Goal: Navigation & Orientation: Find specific page/section

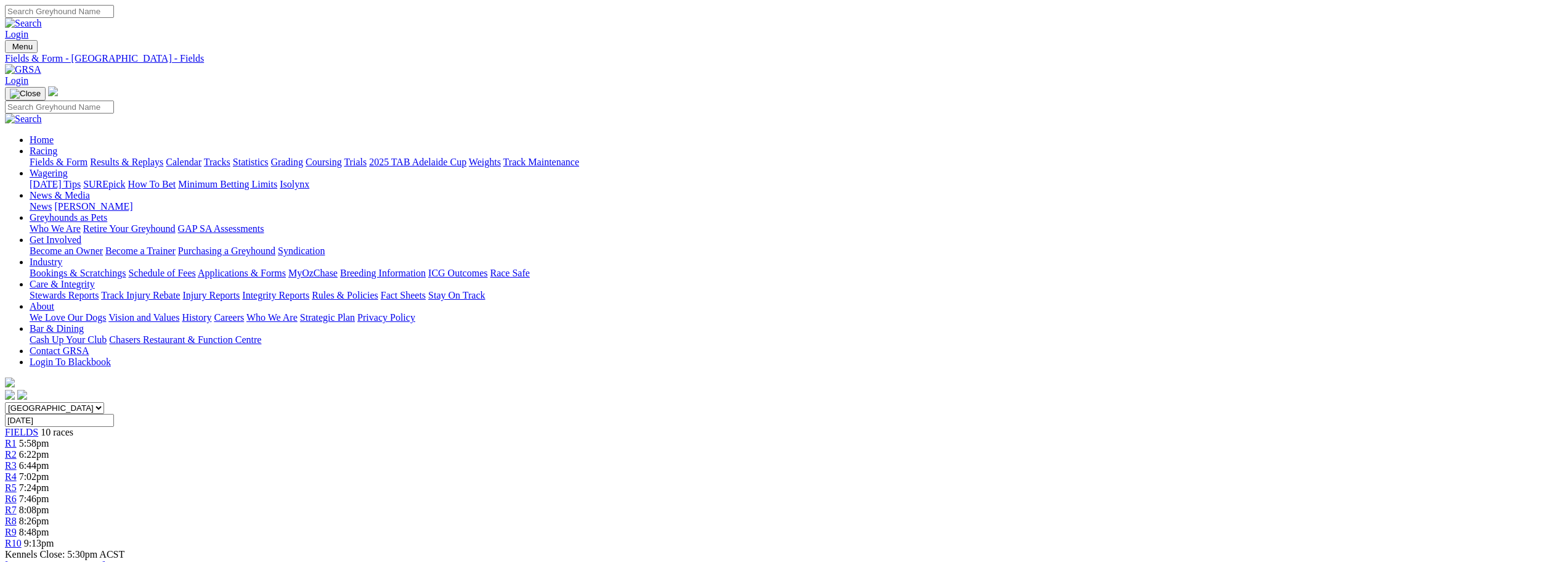
scroll to position [370, 0]
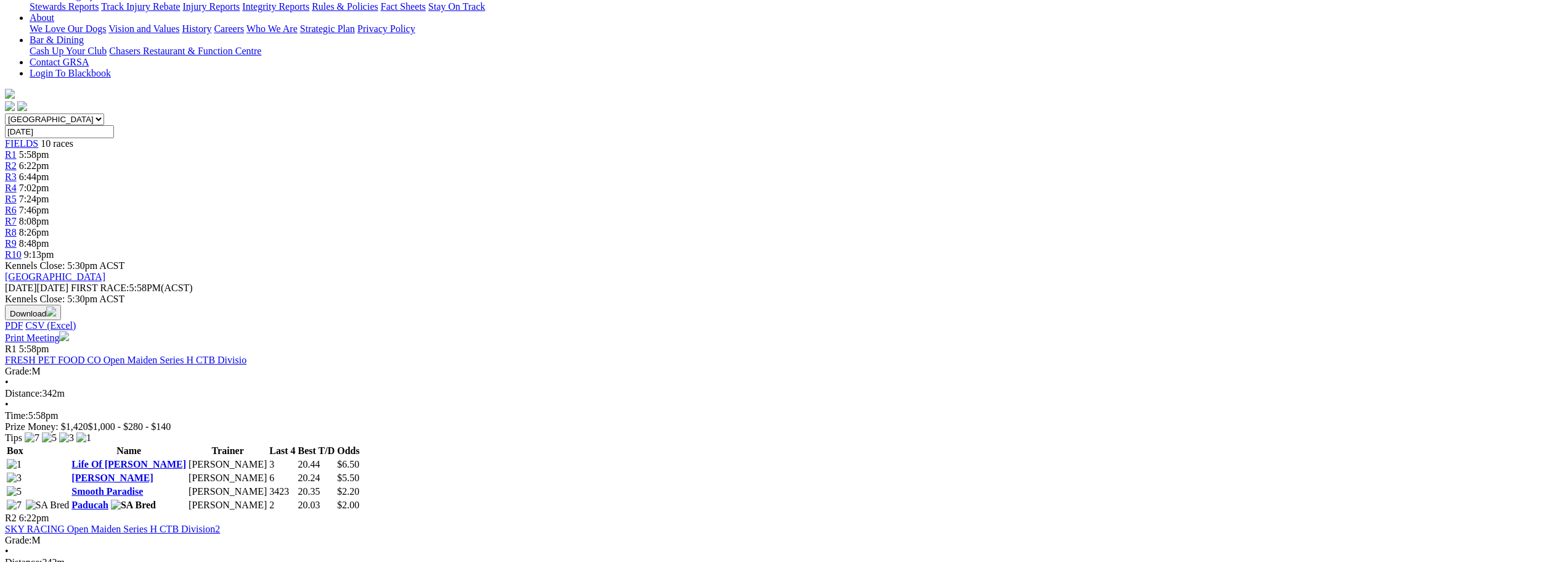
scroll to position [308, 0]
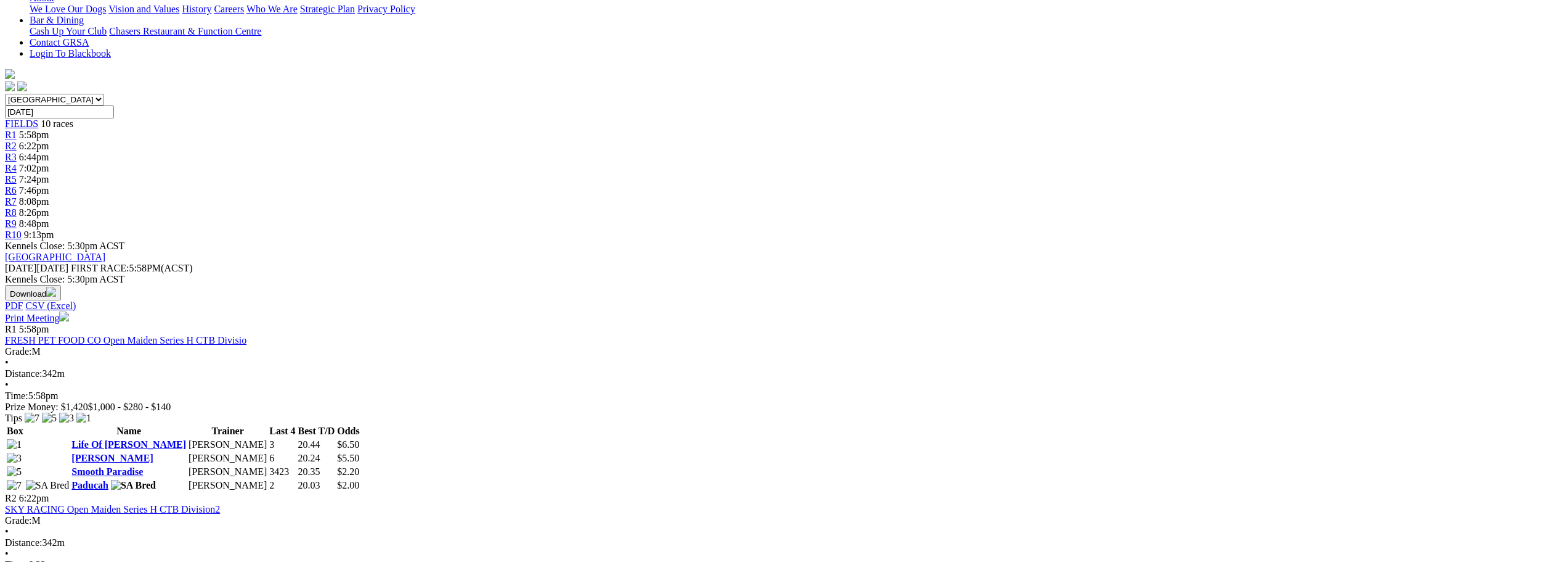
drag, startPoint x: 1350, startPoint y: 291, endPoint x: 1340, endPoint y: 280, distance: 14.9
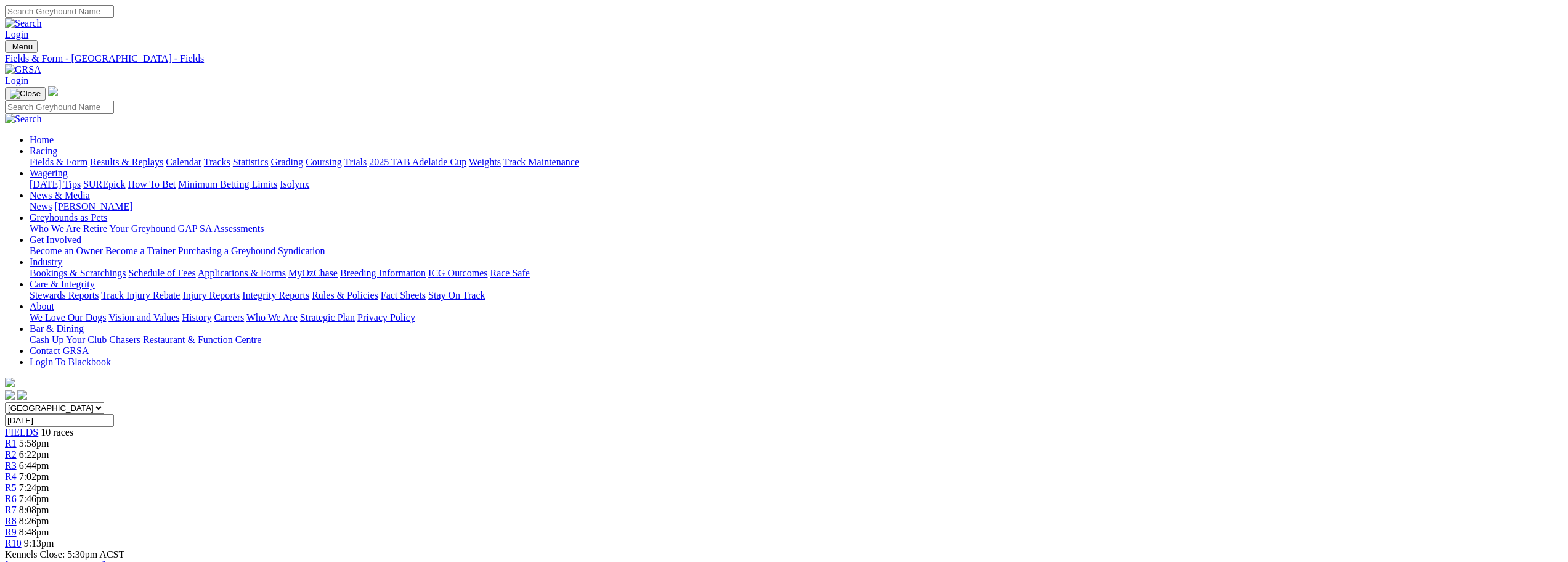
scroll to position [1171, 0]
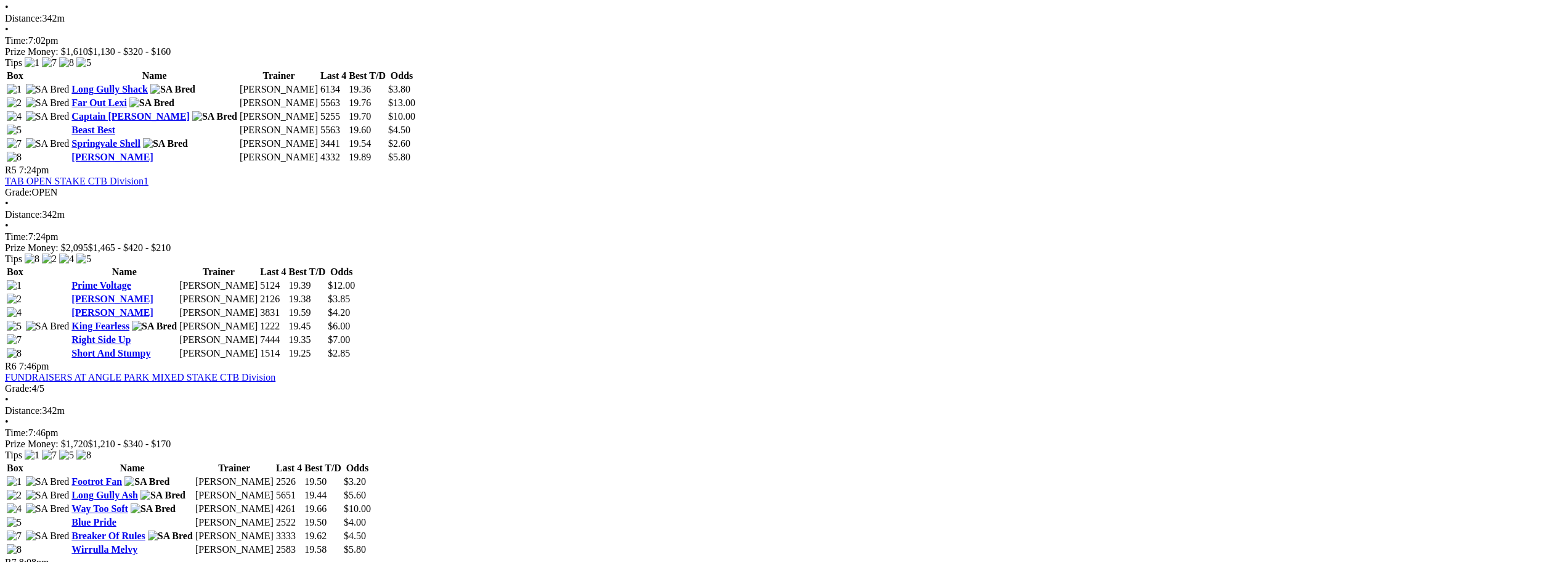
scroll to position [1233, 0]
